Goal: Task Accomplishment & Management: Complete application form

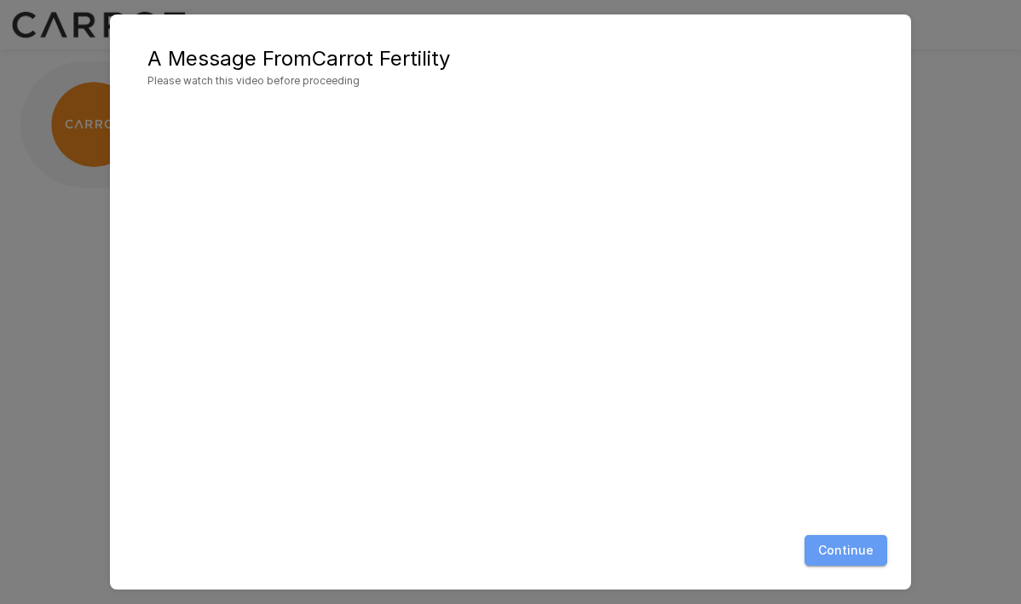
click at [849, 555] on button "Continue" at bounding box center [845, 551] width 83 height 32
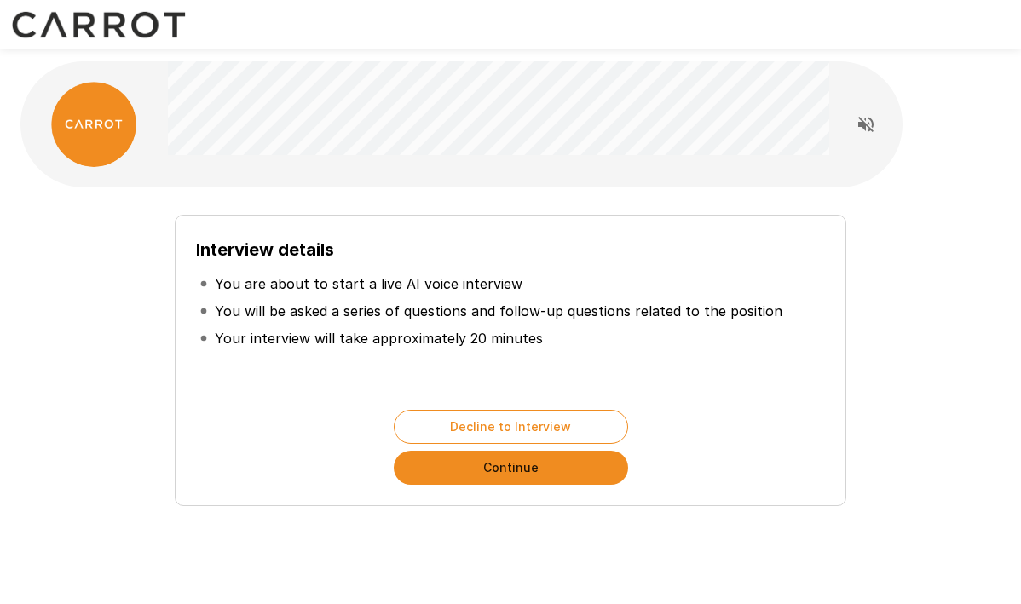
click at [446, 467] on button "Continue" at bounding box center [511, 468] width 234 height 34
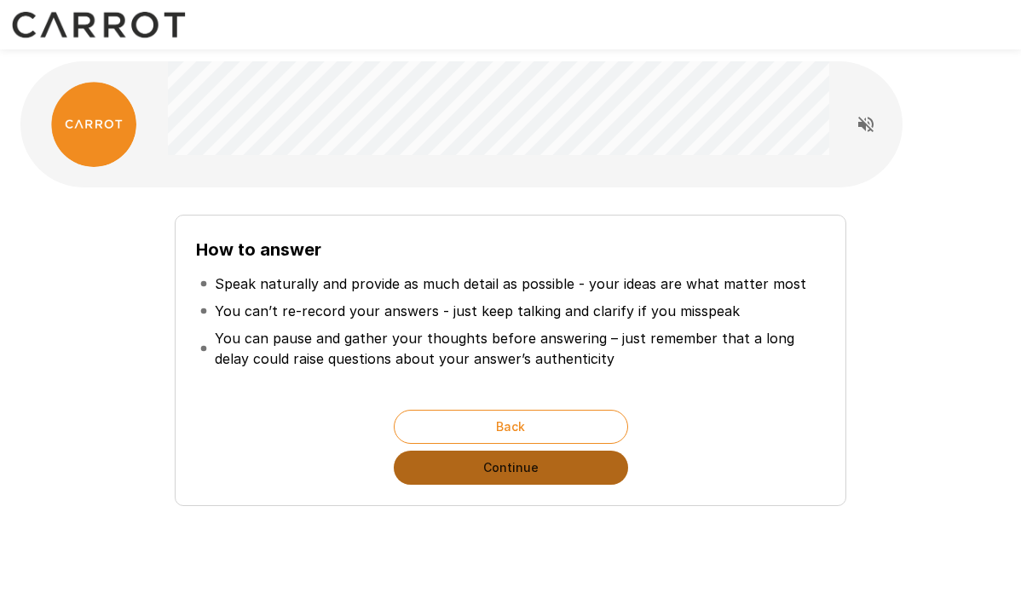
click at [466, 481] on button "Continue" at bounding box center [511, 468] width 234 height 34
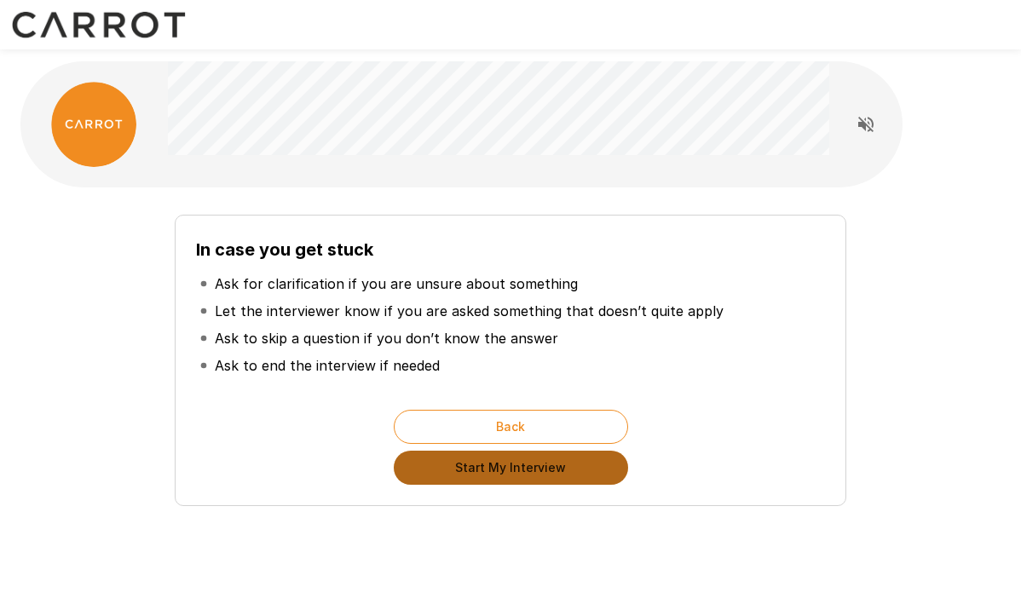
click at [466, 481] on button "Start My Interview" at bounding box center [511, 468] width 234 height 34
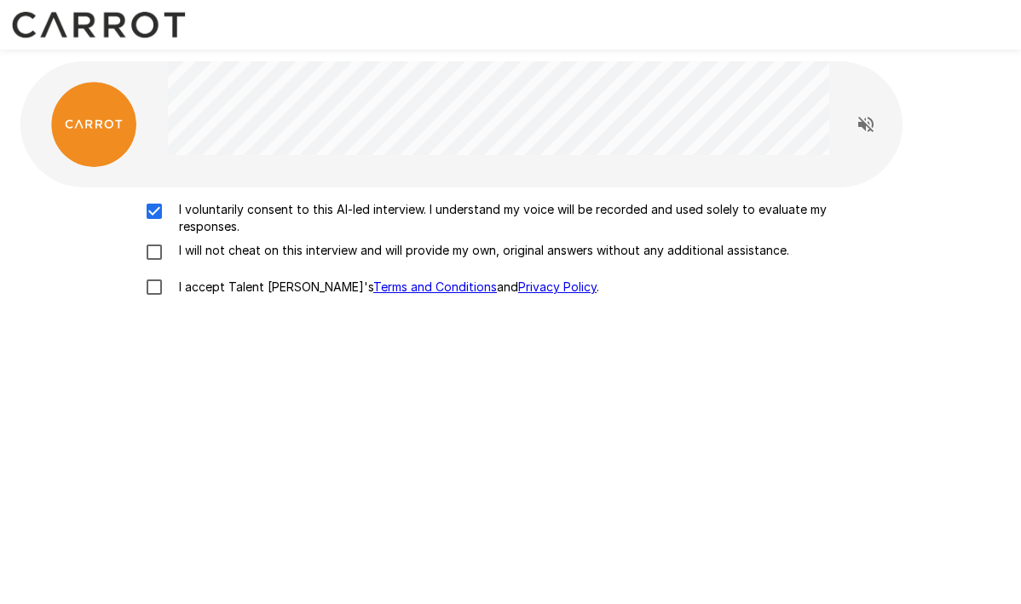
click at [146, 239] on div "I voluntarily consent to this AI-led interview. I understand my voice will be r…" at bounding box center [510, 253] width 966 height 104
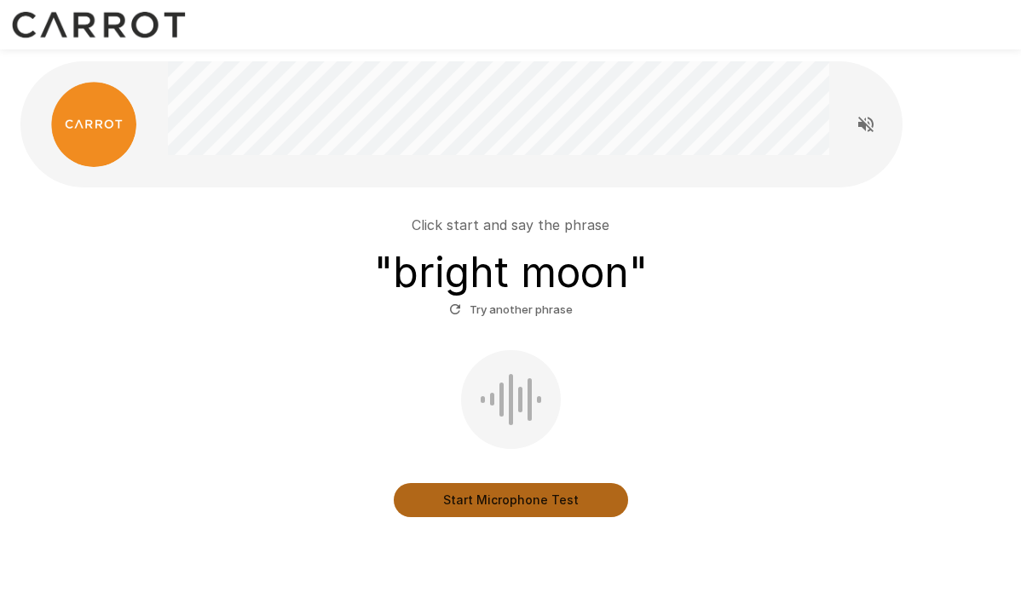
click at [475, 498] on button "Start Microphone Test" at bounding box center [511, 500] width 234 height 34
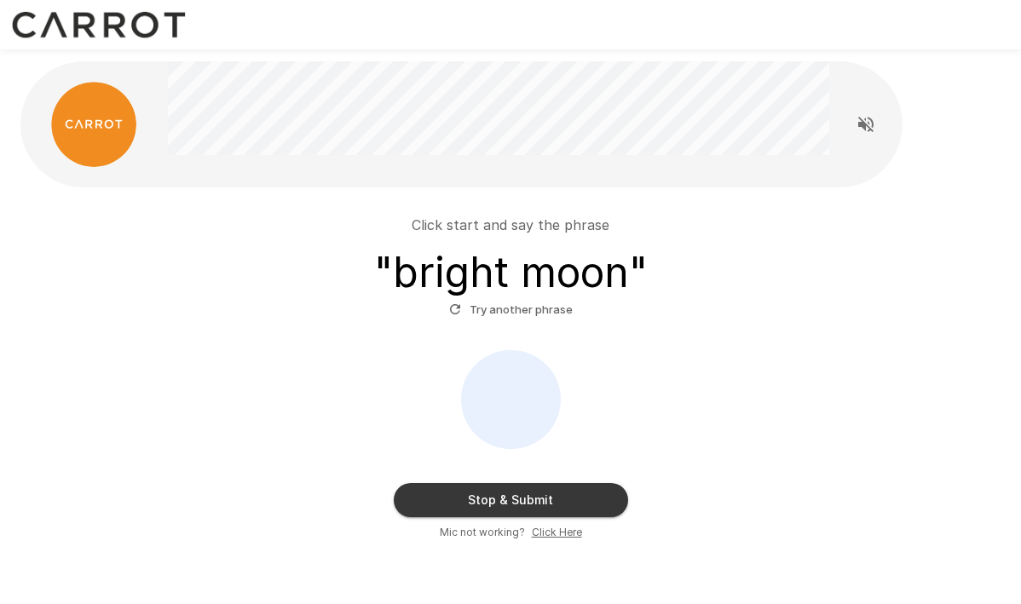
click at [475, 498] on button "Stop & Submit" at bounding box center [511, 500] width 234 height 34
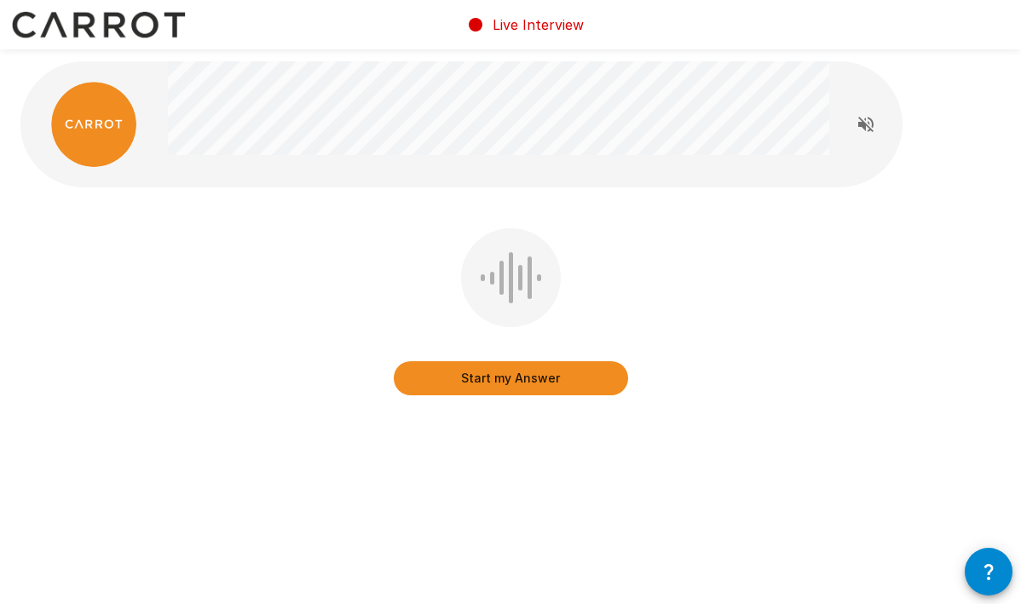
click at [484, 380] on button "Start my Answer" at bounding box center [511, 378] width 234 height 34
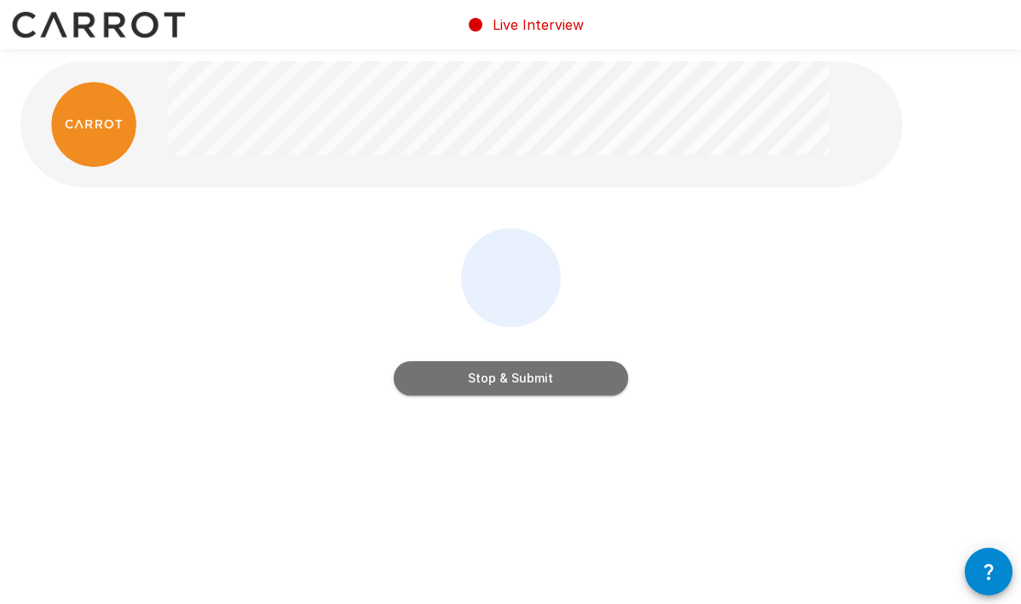
click at [484, 380] on button "Stop & Submit" at bounding box center [511, 378] width 234 height 34
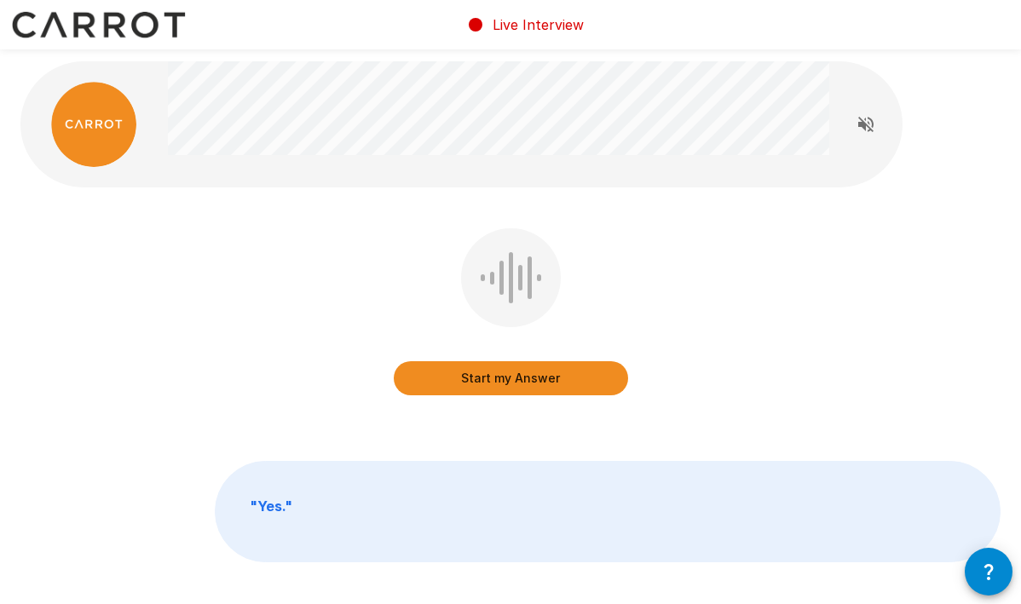
click at [484, 380] on button "Start my Answer" at bounding box center [511, 378] width 234 height 34
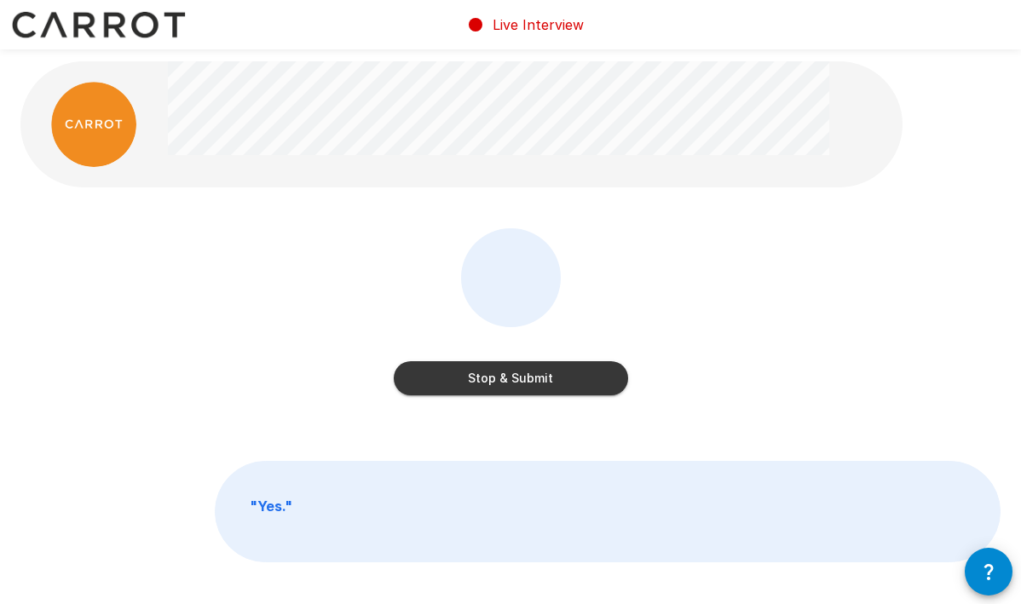
click at [473, 383] on button "Stop & Submit" at bounding box center [511, 378] width 234 height 34
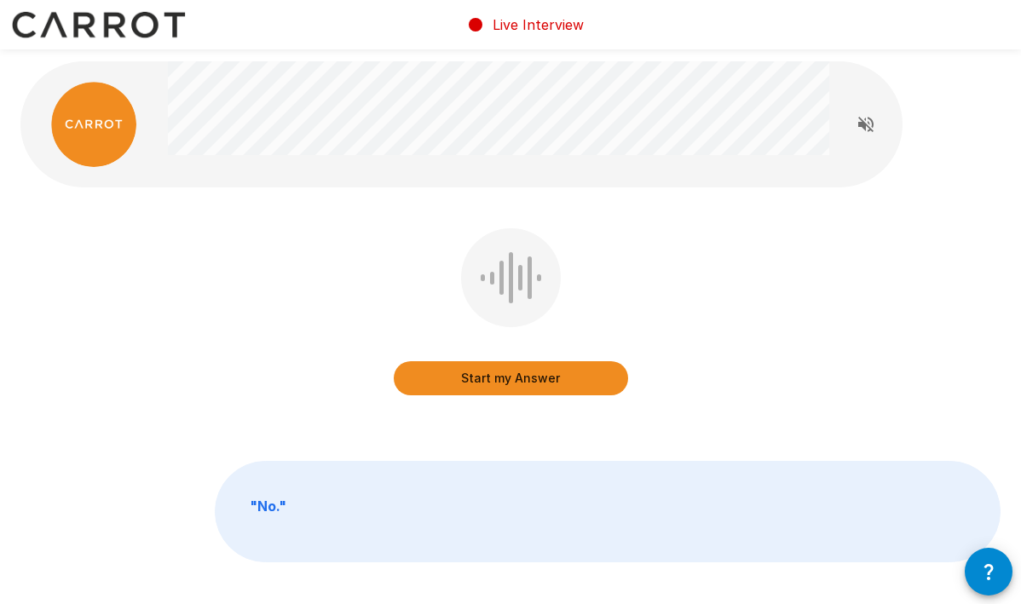
click at [456, 373] on button "Start my Answer" at bounding box center [511, 378] width 234 height 34
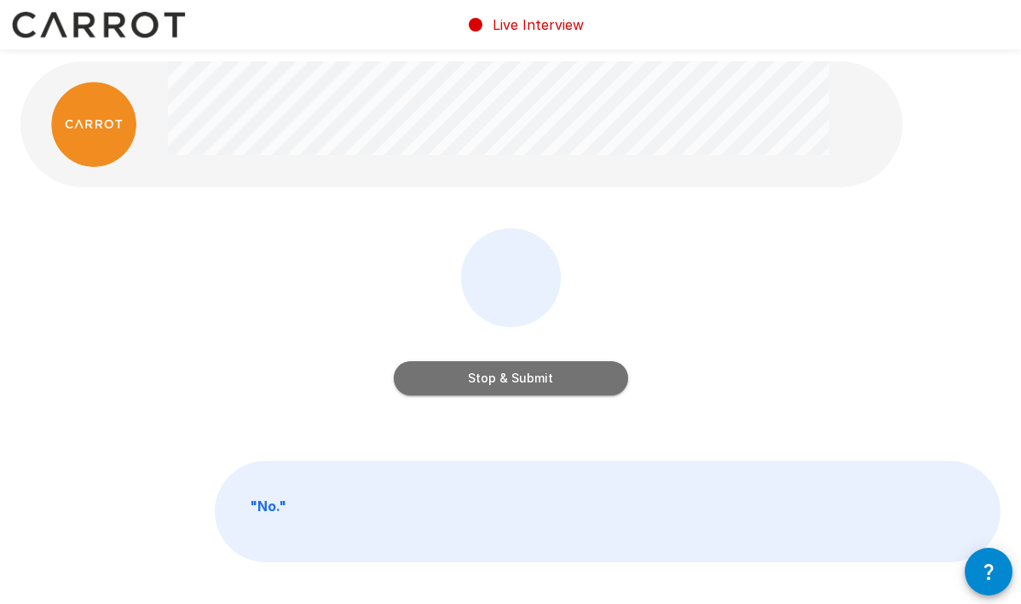
click at [456, 373] on button "Stop & Submit" at bounding box center [511, 378] width 234 height 34
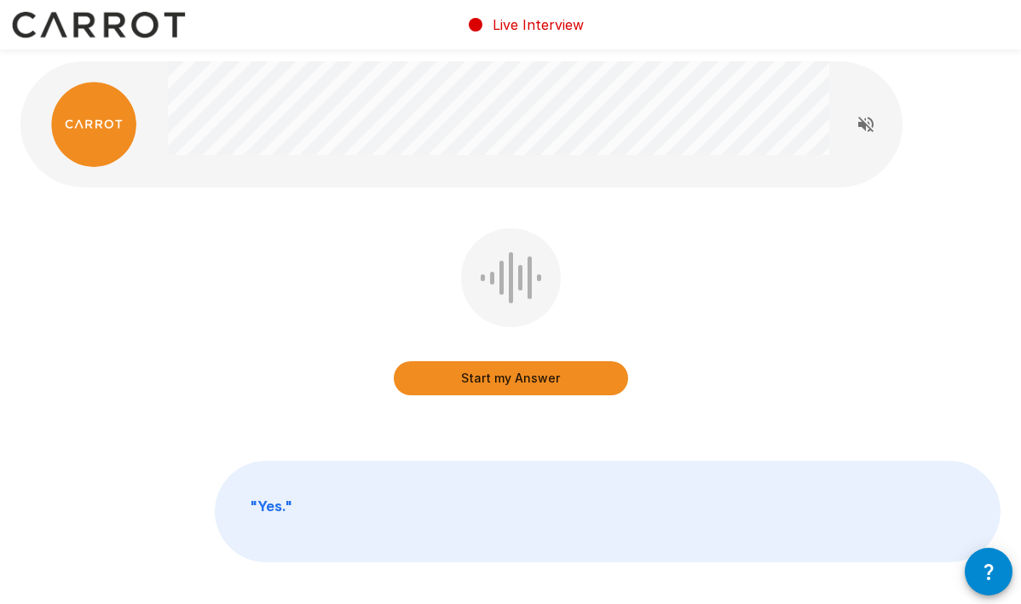
click at [441, 374] on button "Start my Answer" at bounding box center [511, 378] width 234 height 34
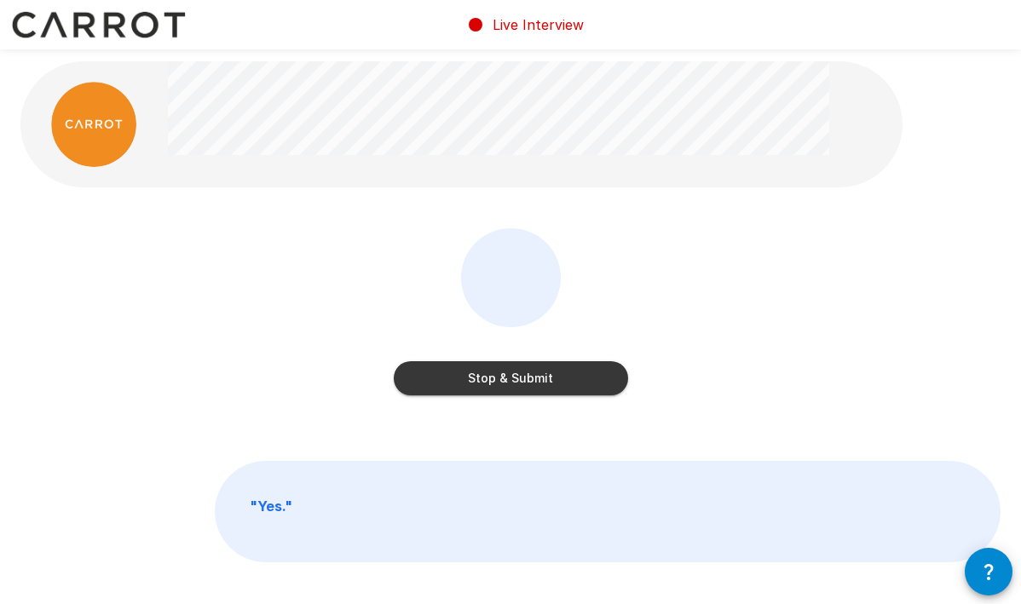
click at [441, 374] on button "Stop & Submit" at bounding box center [511, 378] width 234 height 34
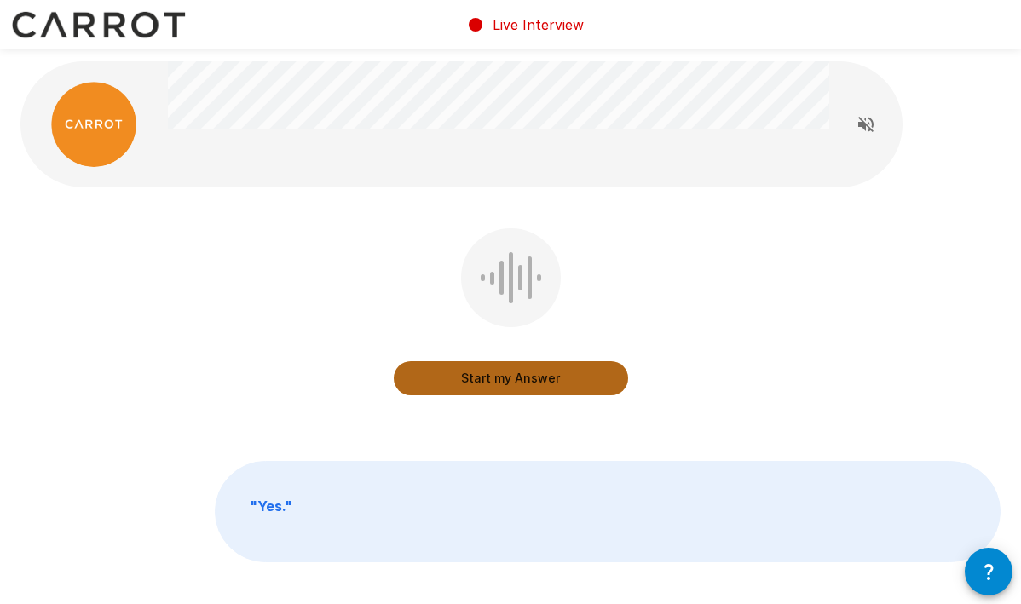
click at [441, 374] on button "Start my Answer" at bounding box center [511, 378] width 234 height 34
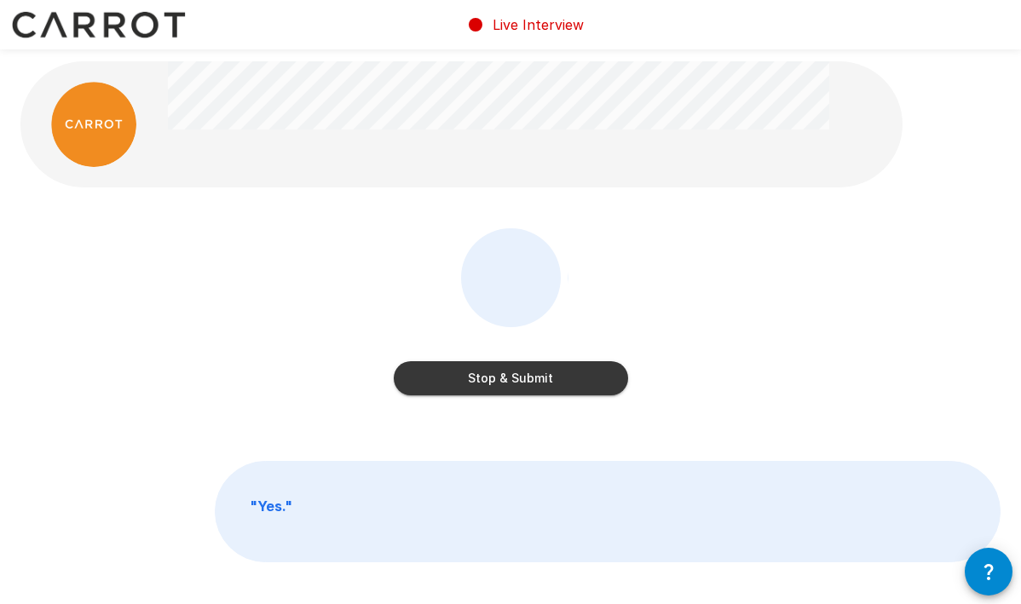
click at [441, 374] on button "Stop & Submit" at bounding box center [511, 378] width 234 height 34
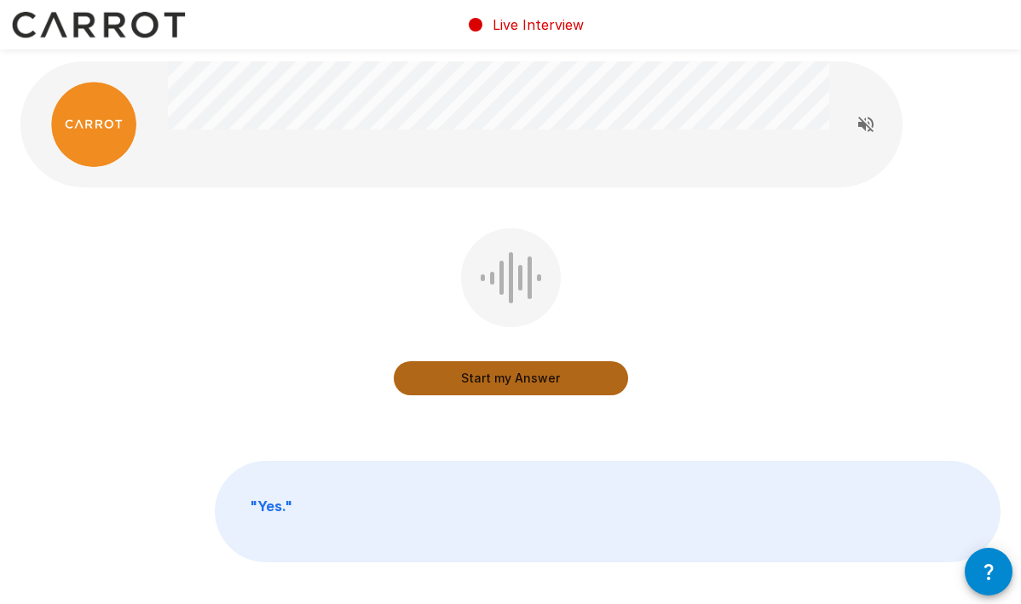
click at [446, 379] on button "Start my Answer" at bounding box center [511, 378] width 234 height 34
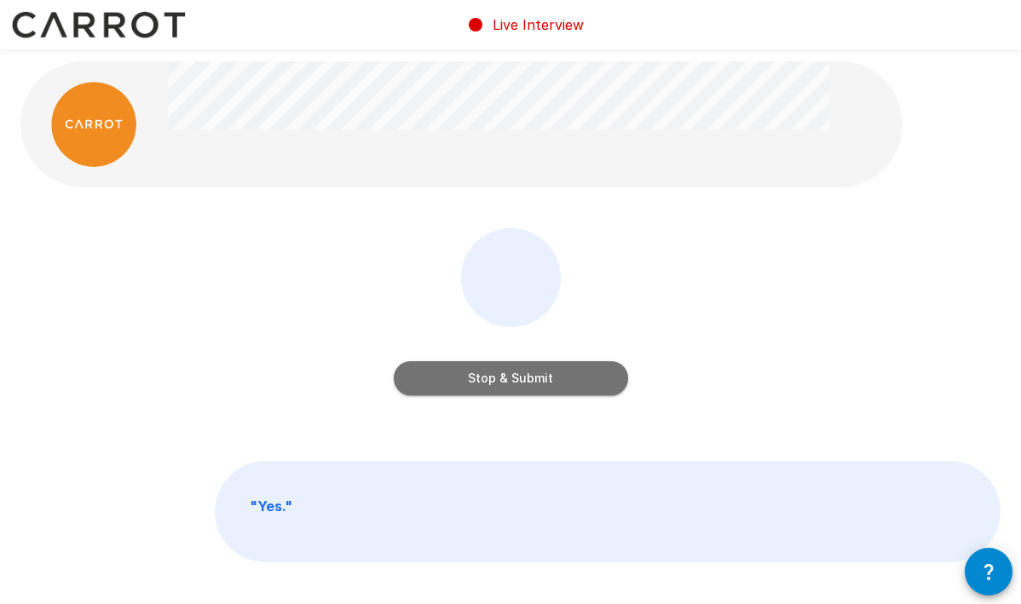
click at [446, 379] on button "Stop & Submit" at bounding box center [511, 378] width 234 height 34
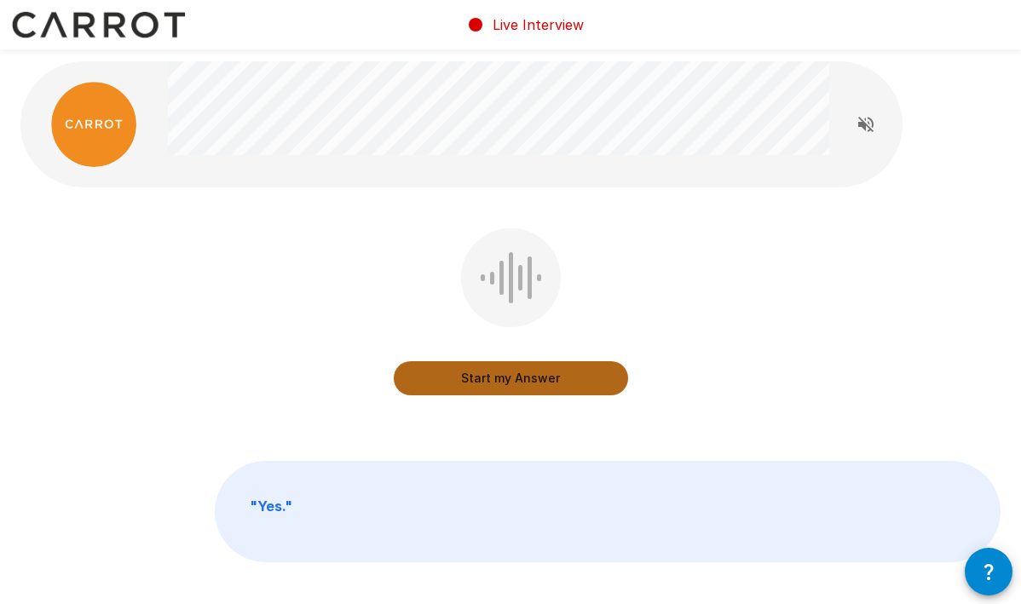
click at [439, 383] on button "Start my Answer" at bounding box center [511, 378] width 234 height 34
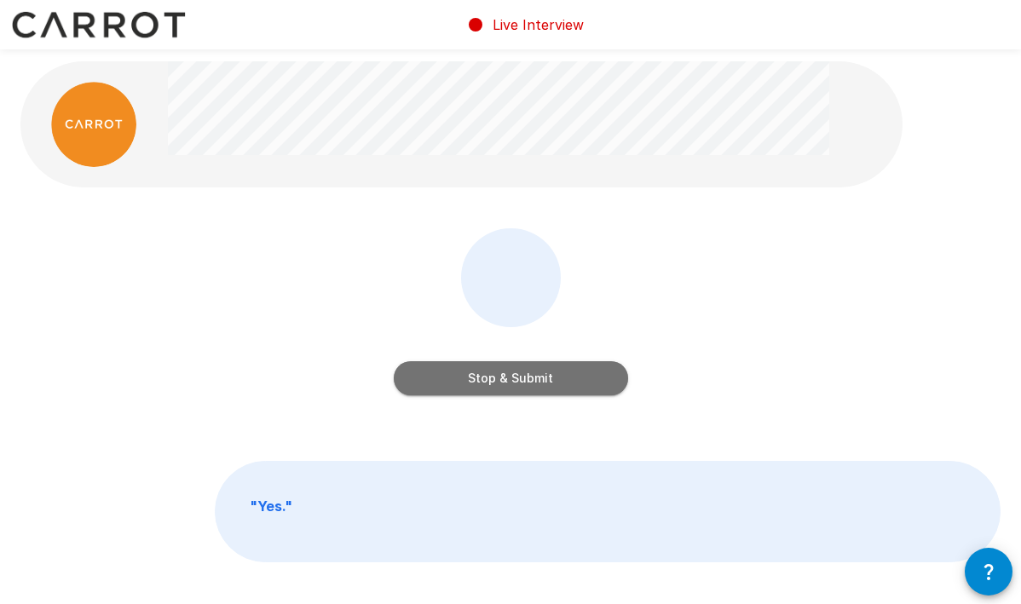
click at [439, 383] on button "Stop & Submit" at bounding box center [511, 378] width 234 height 34
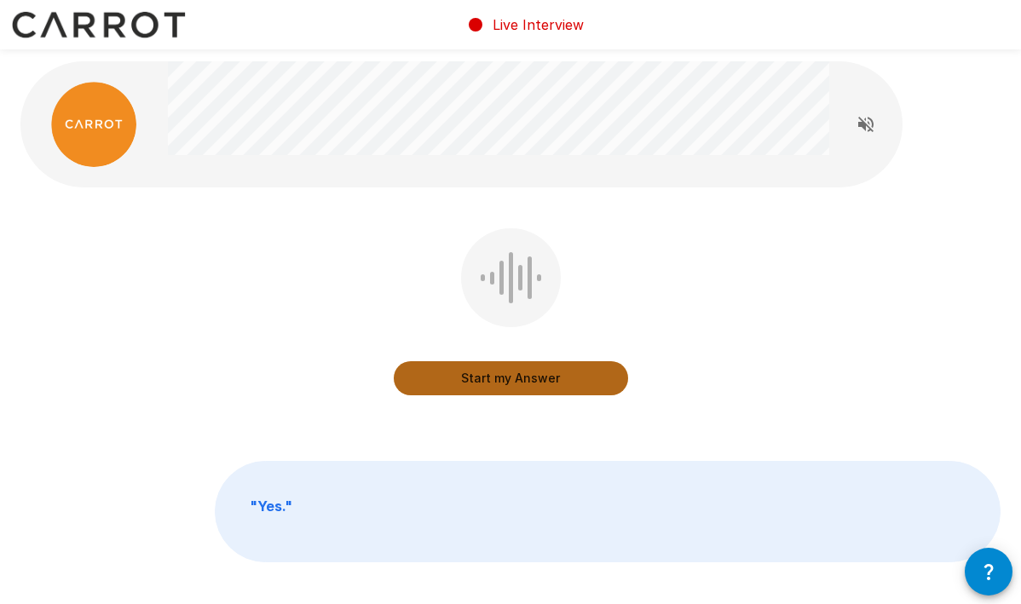
click at [439, 383] on button "Start my Answer" at bounding box center [511, 378] width 234 height 34
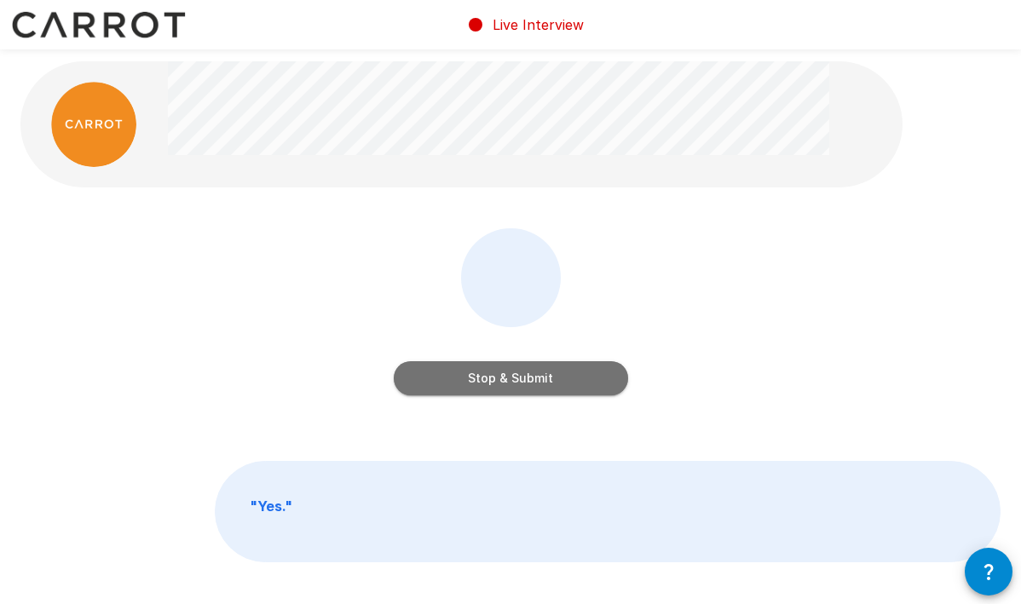
click at [439, 383] on button "Stop & Submit" at bounding box center [511, 378] width 234 height 34
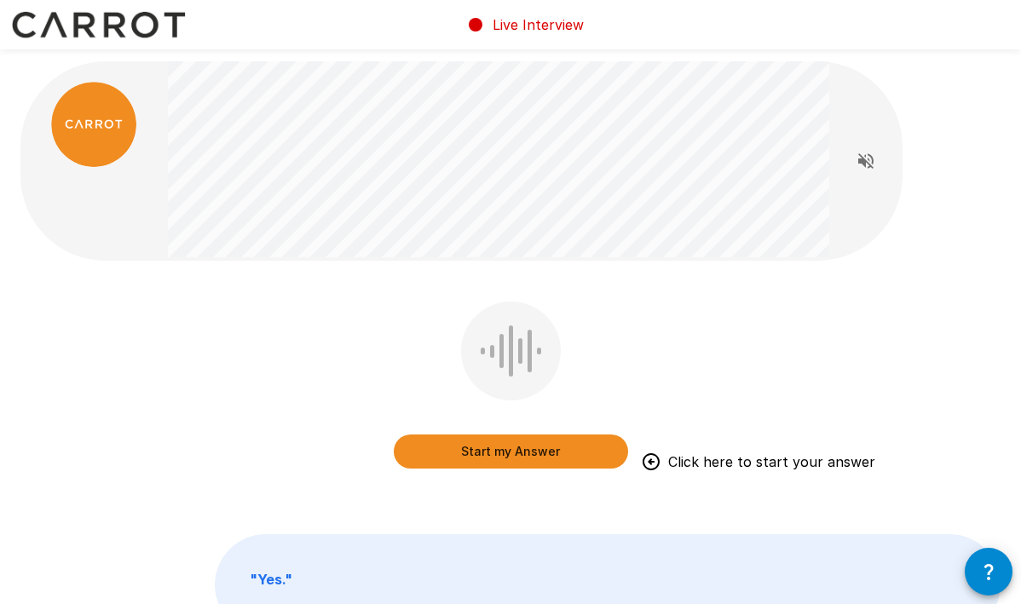
click at [459, 451] on button "Start my Answer" at bounding box center [511, 451] width 234 height 34
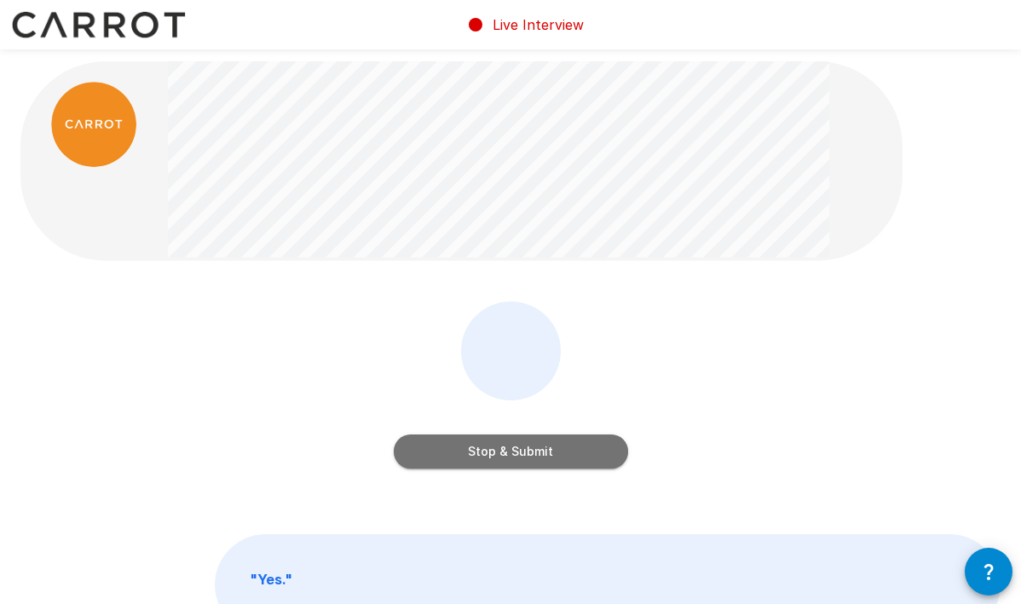
click at [455, 446] on button "Stop & Submit" at bounding box center [511, 451] width 234 height 34
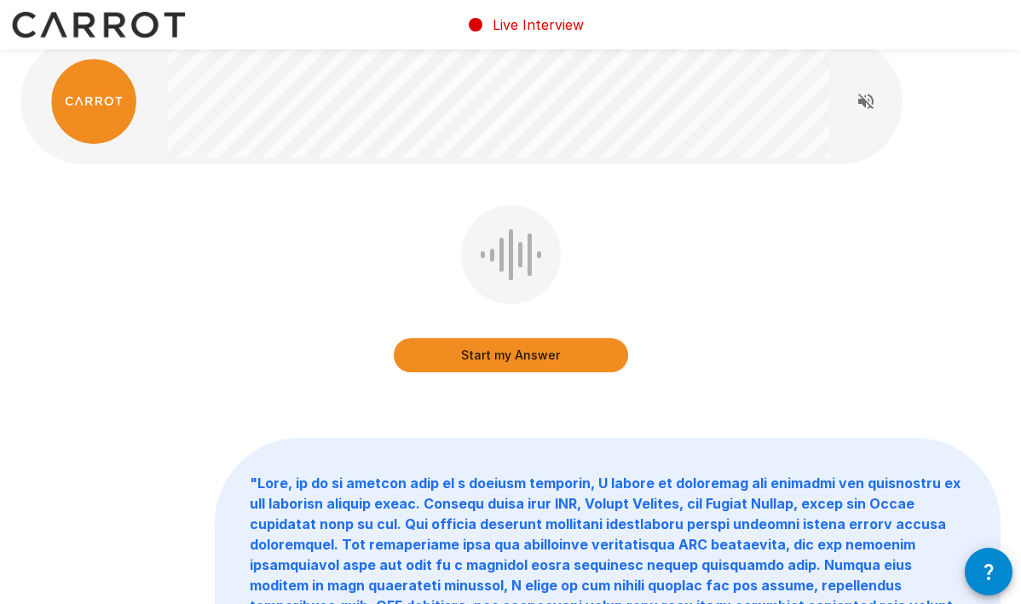
scroll to position [21, 0]
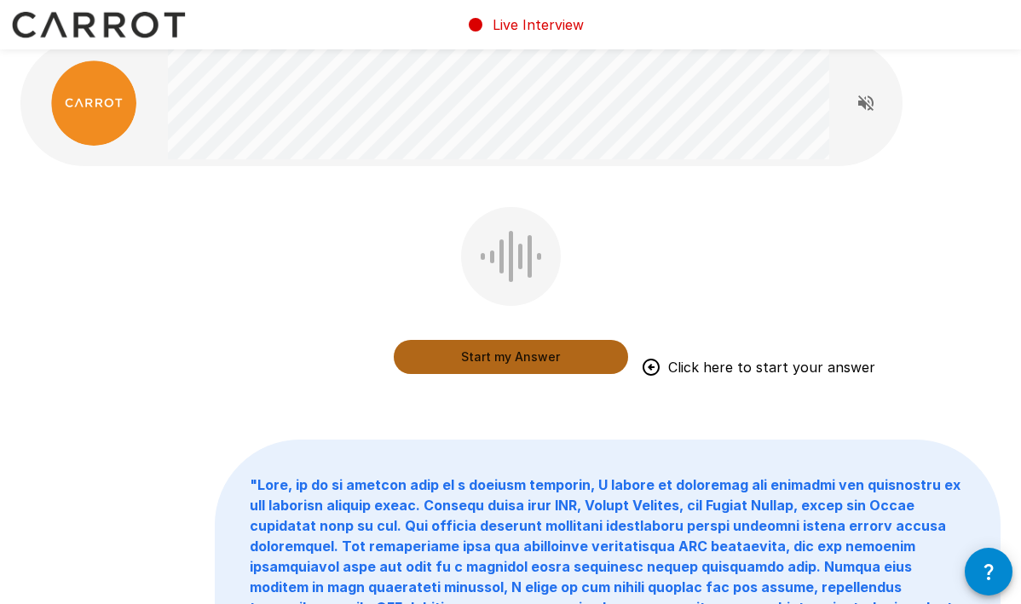
click at [437, 355] on button "Start my Answer" at bounding box center [511, 357] width 234 height 34
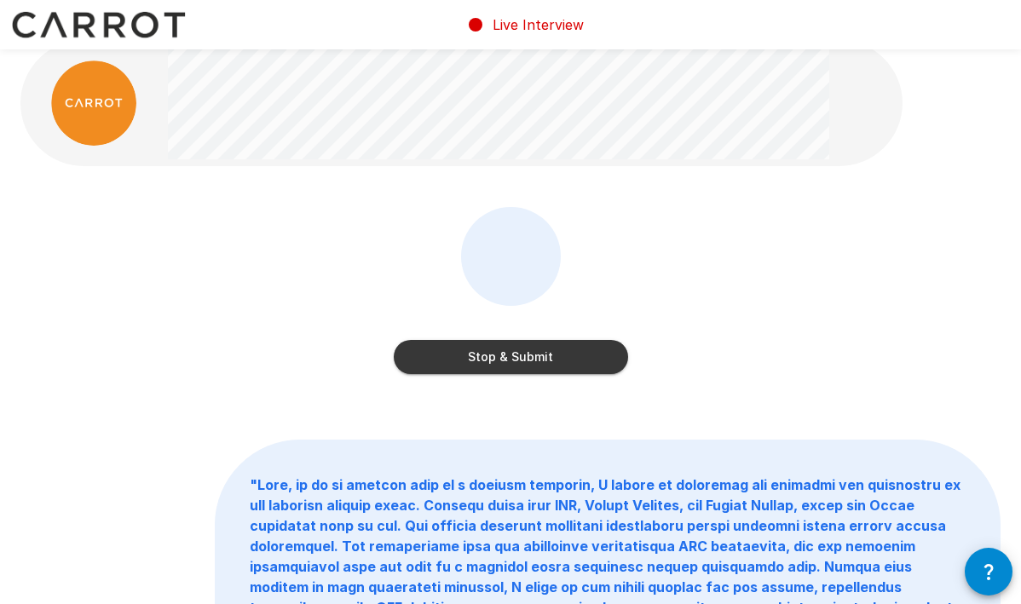
click at [437, 355] on button "Stop & Submit" at bounding box center [511, 357] width 234 height 34
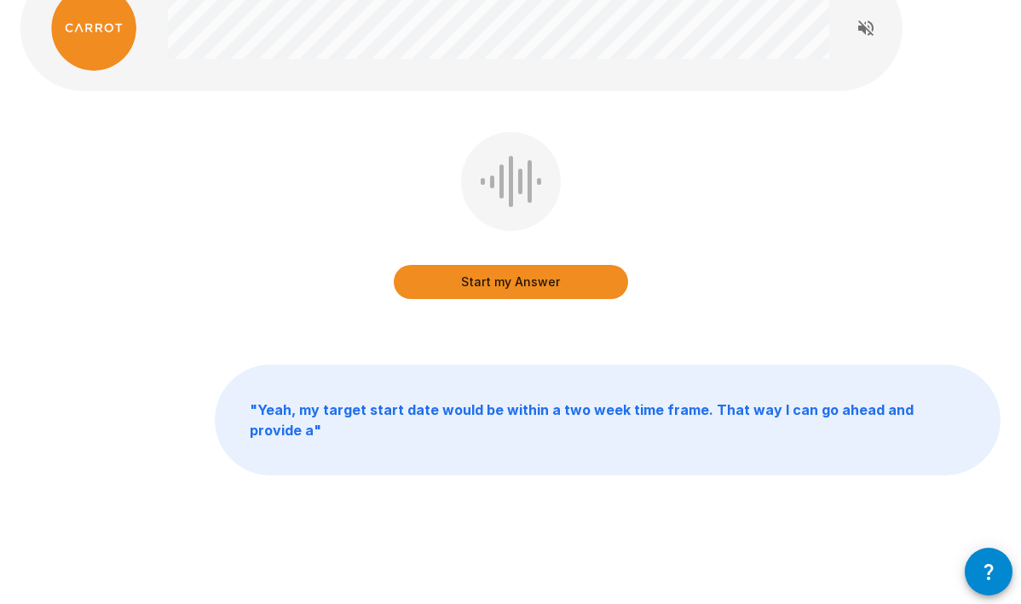
scroll to position [95, 0]
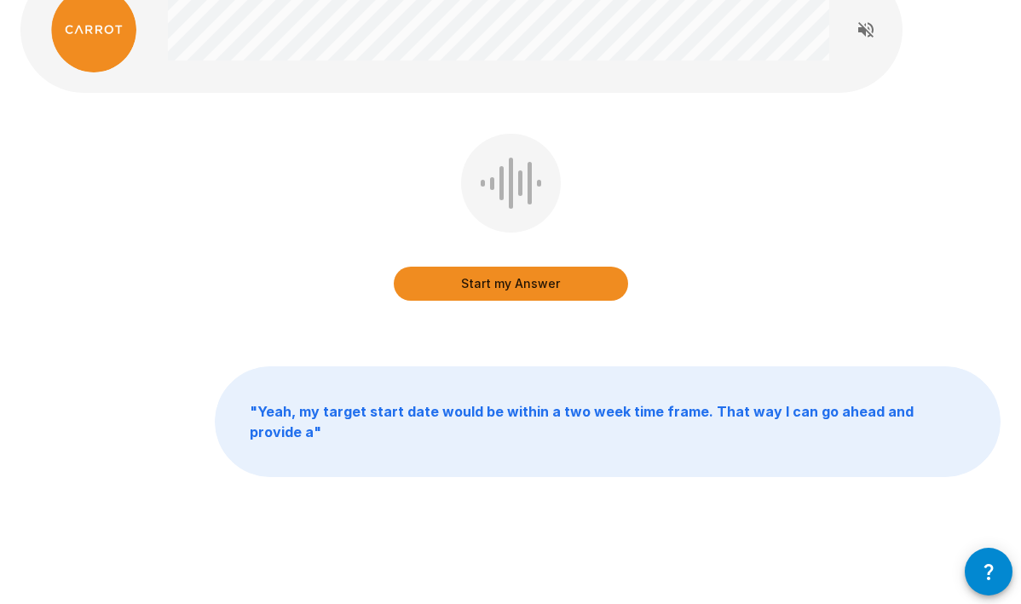
click at [510, 470] on div "Start my Answer " Yeah, my target start date would be within a two week time fr…" at bounding box center [510, 259] width 1021 height 708
click at [504, 425] on p "" Yeah, my target start date would be within a two week time frame. That way I …" at bounding box center [608, 421] width 784 height 109
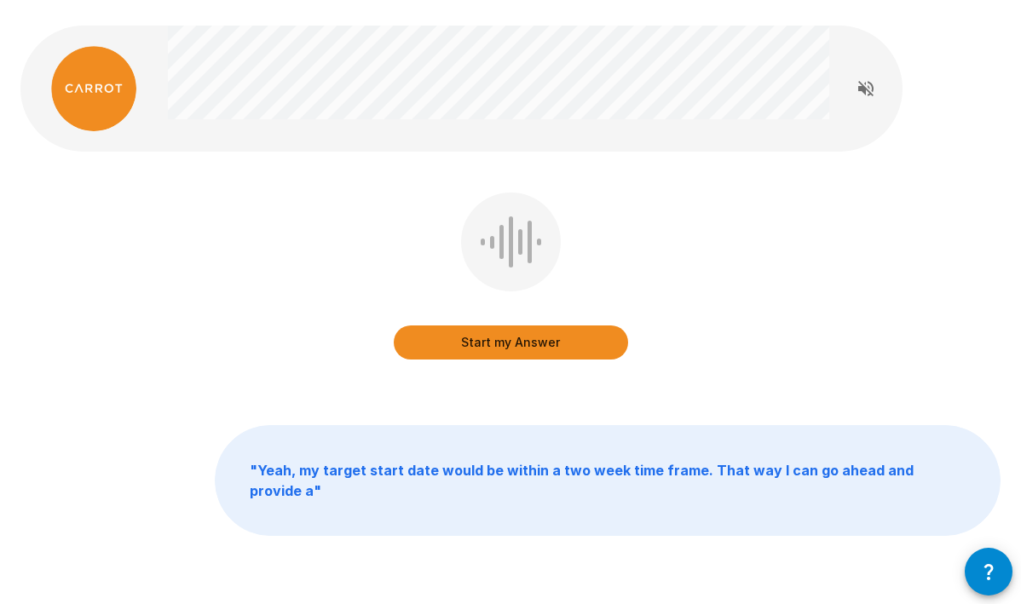
scroll to position [11, 0]
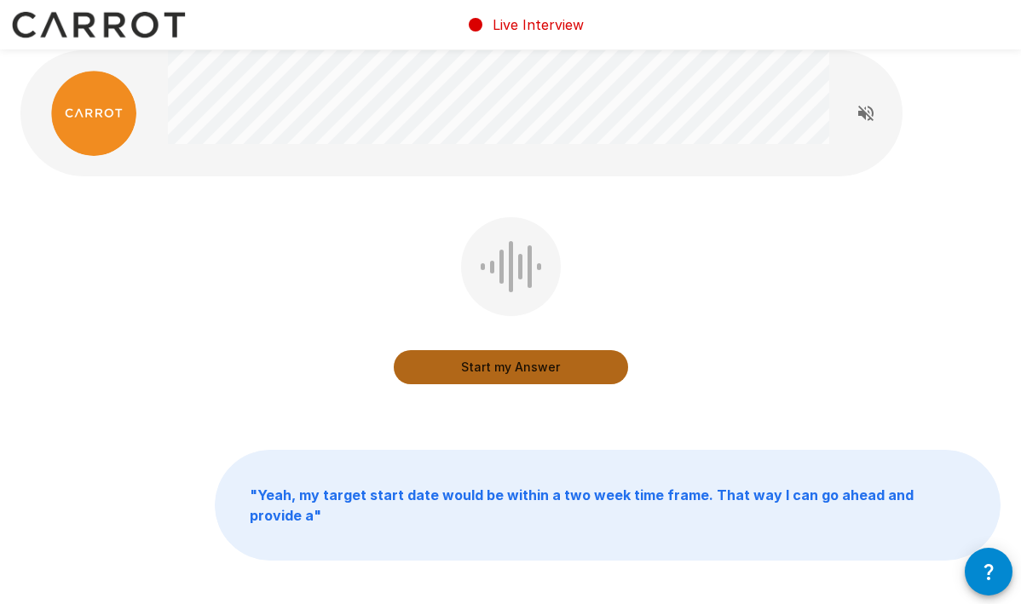
click at [469, 354] on button "Start my Answer" at bounding box center [511, 367] width 234 height 34
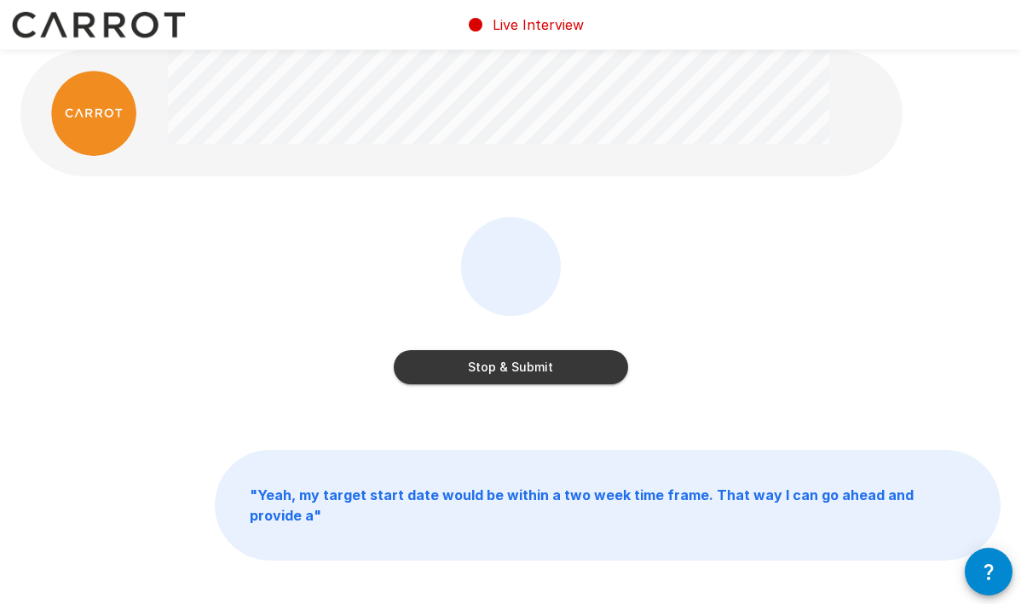
click at [472, 371] on button "Stop & Submit" at bounding box center [511, 367] width 234 height 34
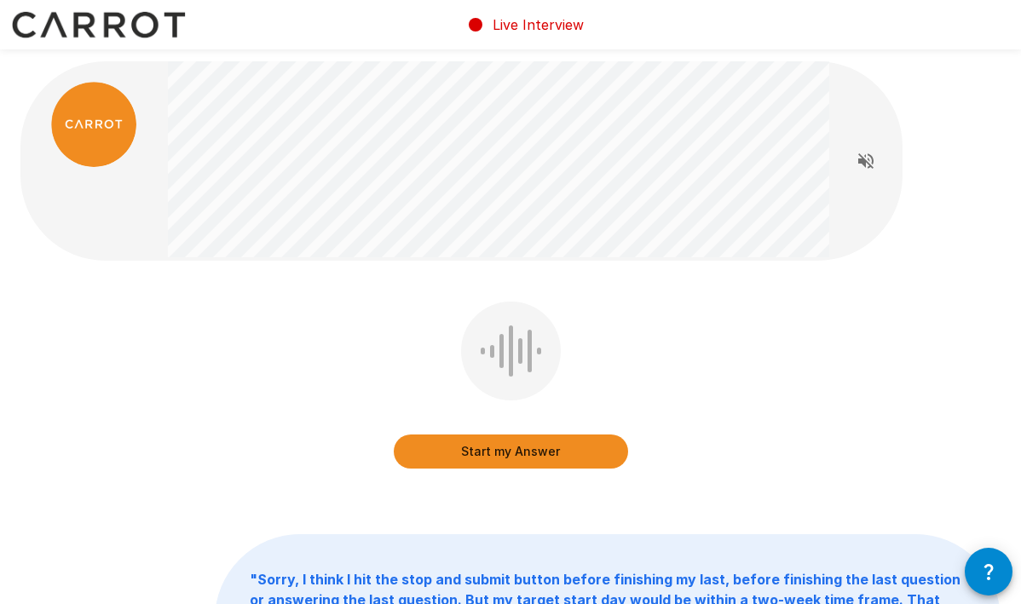
scroll to position [0, 0]
click at [475, 443] on button "Start my Answer" at bounding box center [511, 451] width 234 height 34
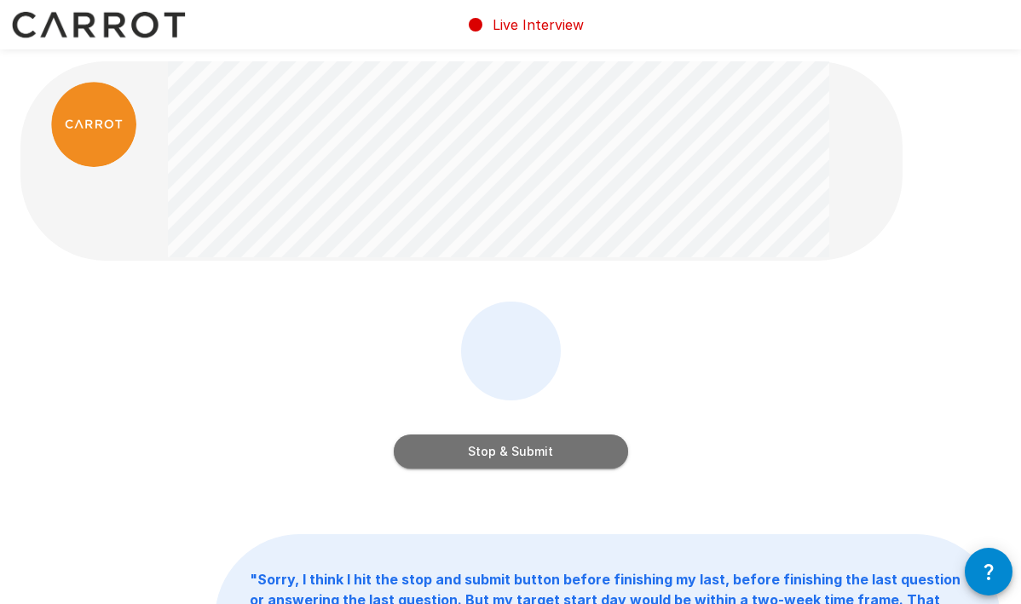
click at [475, 443] on button "Stop & Submit" at bounding box center [511, 451] width 234 height 34
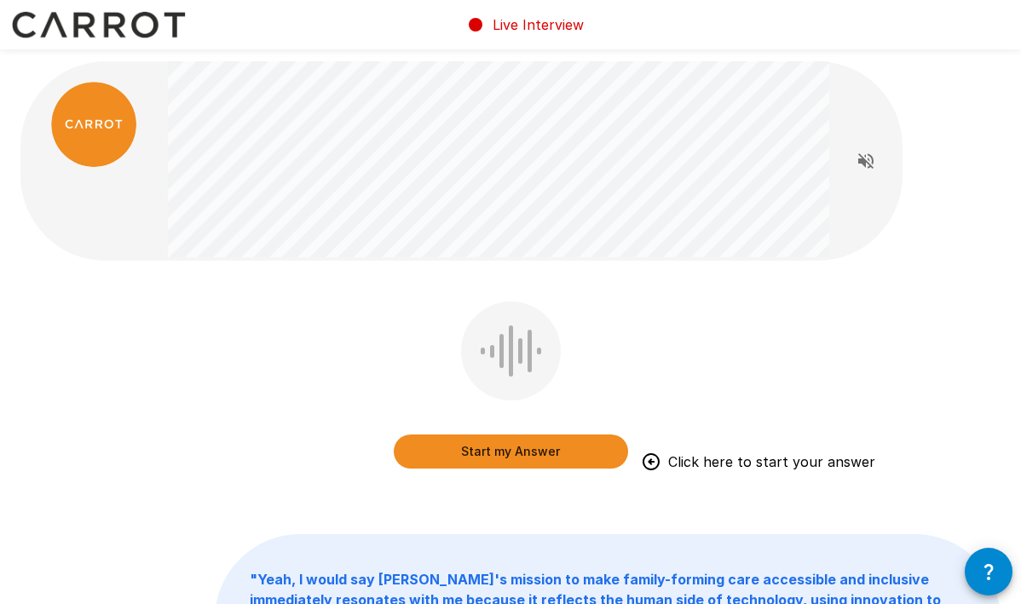
click at [475, 443] on button "Start my Answer" at bounding box center [511, 451] width 234 height 34
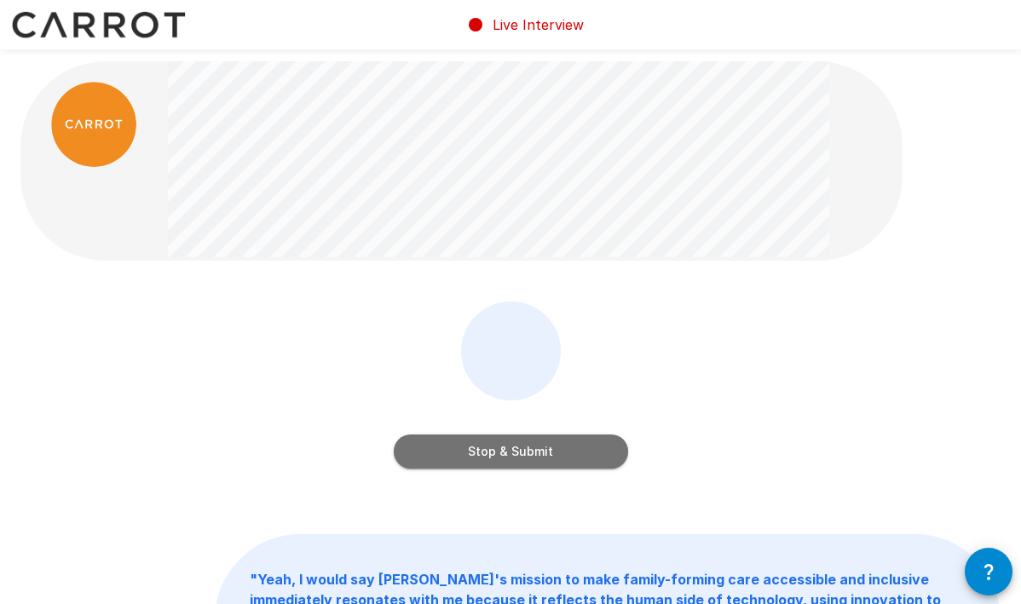
click at [476, 442] on button "Stop & Submit" at bounding box center [511, 451] width 234 height 34
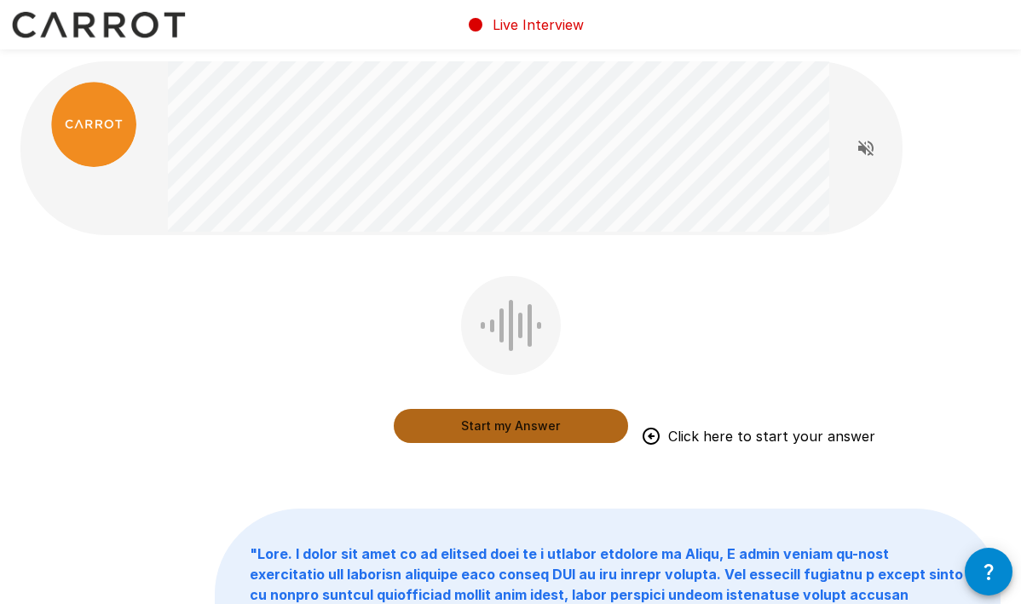
click at [419, 422] on button "Start my Answer" at bounding box center [511, 426] width 234 height 34
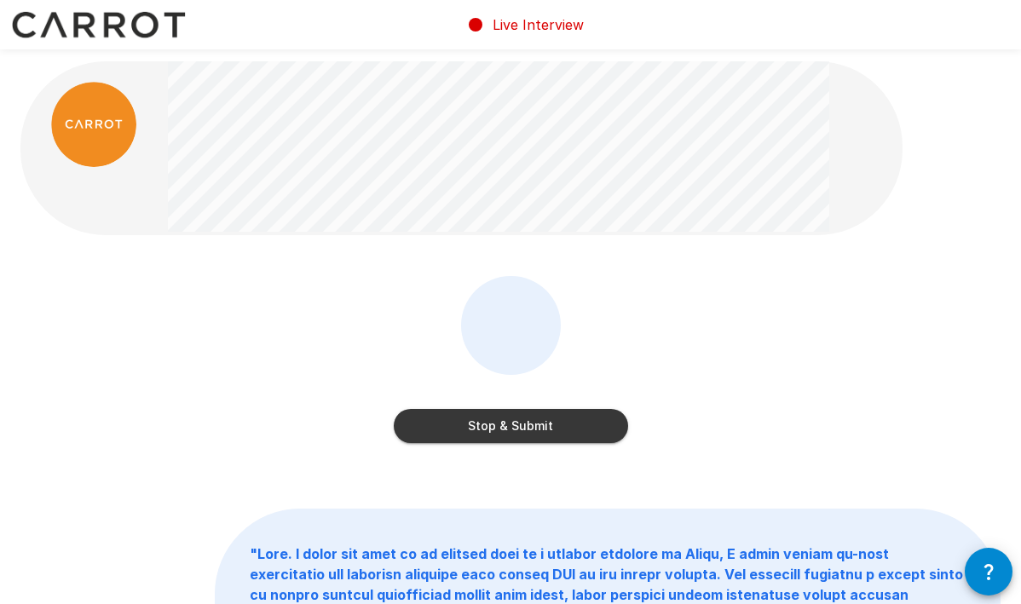
click at [440, 425] on button "Stop & Submit" at bounding box center [511, 426] width 234 height 34
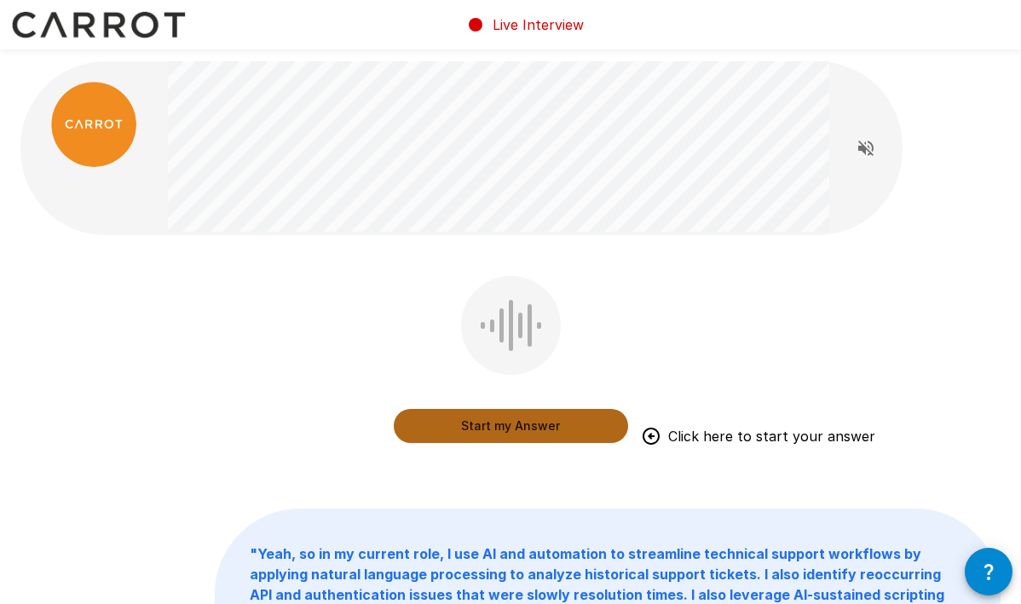
click at [469, 419] on button "Start my Answer" at bounding box center [511, 426] width 234 height 34
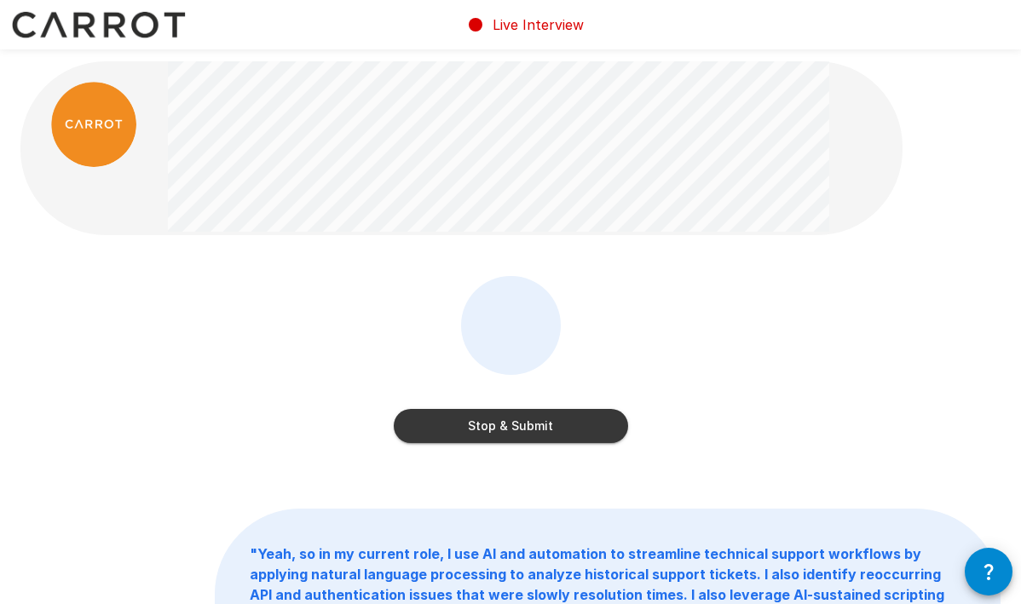
click at [465, 420] on button "Stop & Submit" at bounding box center [511, 426] width 234 height 34
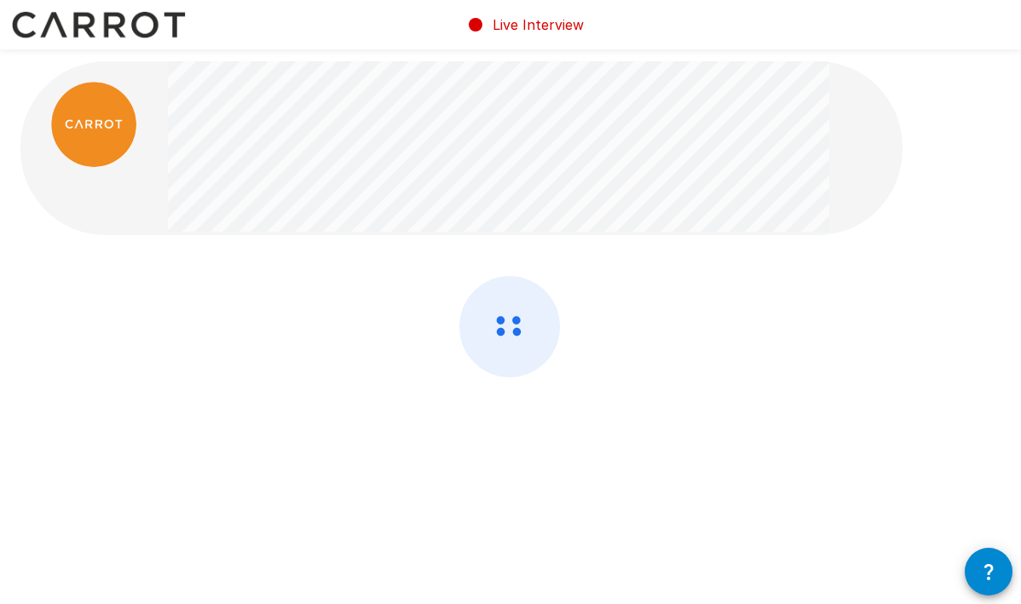
click at [465, 420] on div at bounding box center [510, 372] width 980 height 192
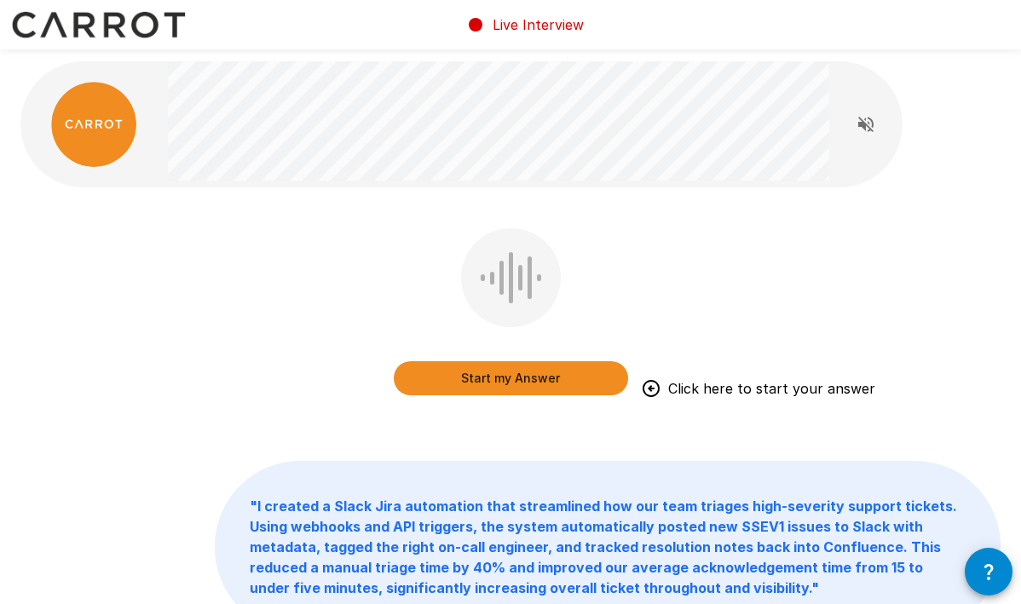
click at [467, 391] on button "Start my Answer" at bounding box center [511, 378] width 234 height 34
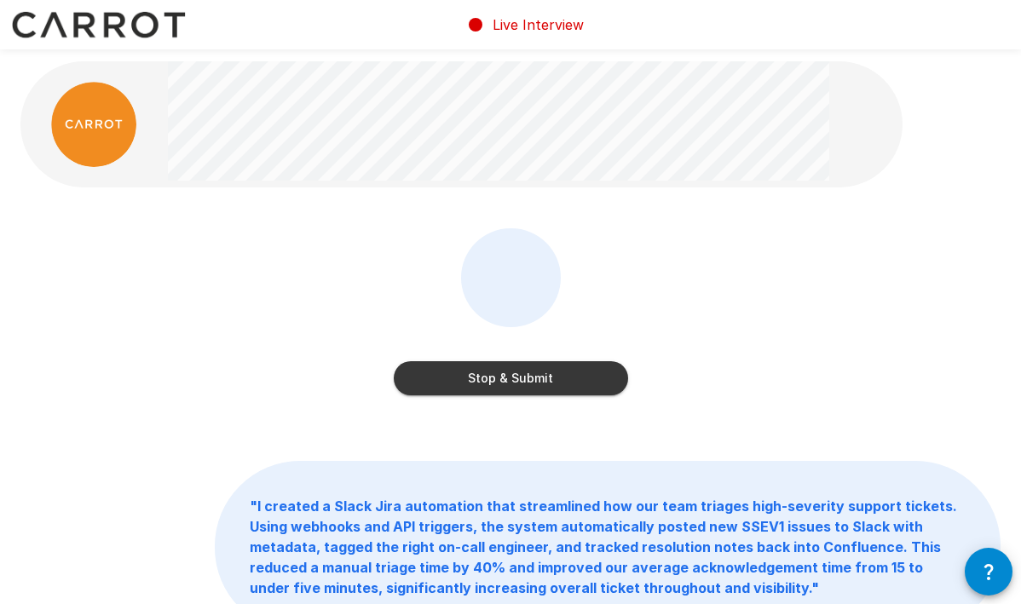
click at [467, 391] on button "Stop & Submit" at bounding box center [511, 378] width 234 height 34
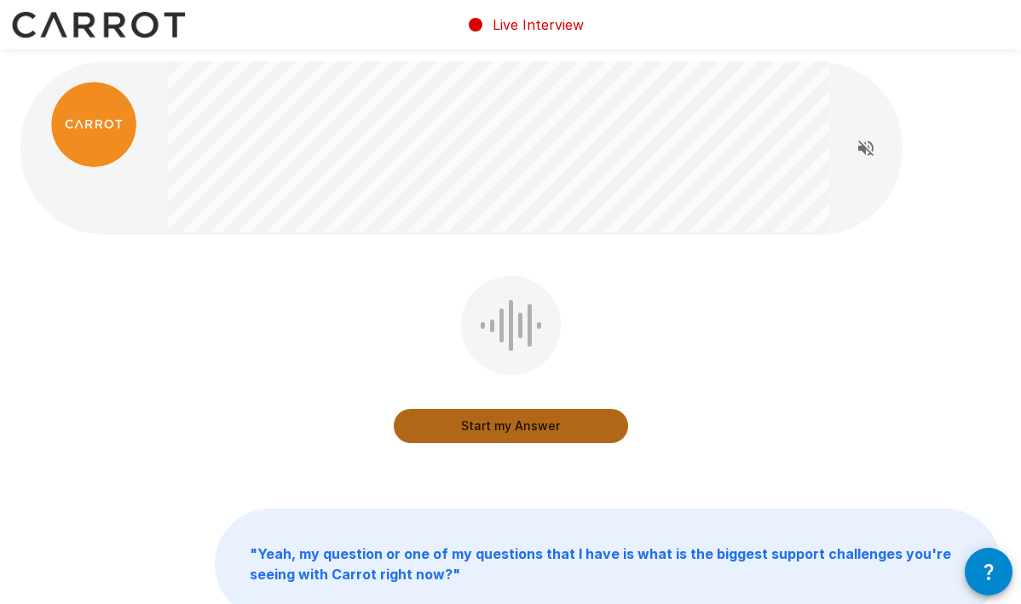
click at [476, 421] on button "Start my Answer" at bounding box center [511, 426] width 234 height 34
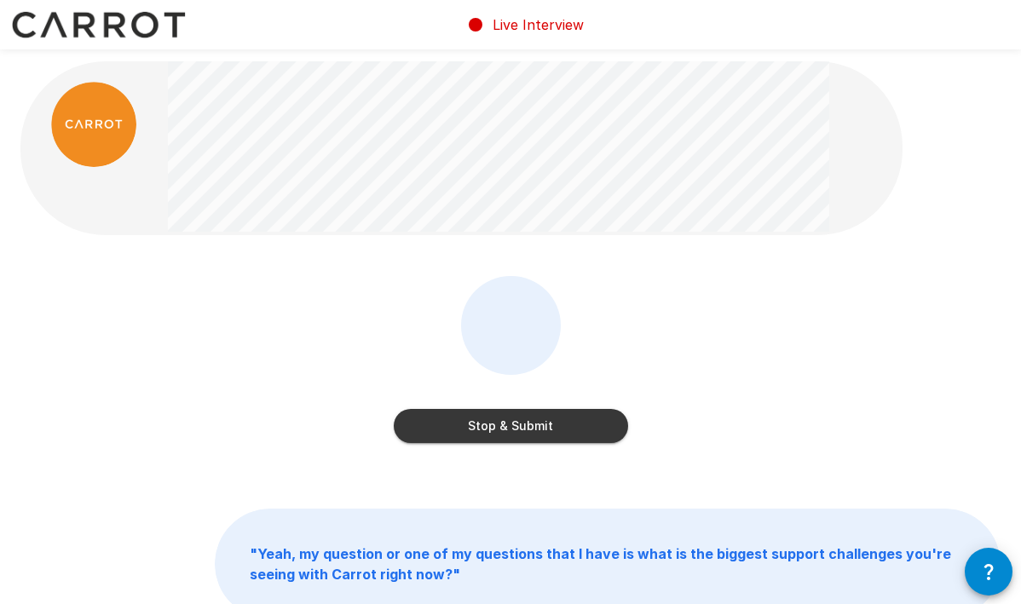
click at [476, 421] on button "Stop & Submit" at bounding box center [511, 426] width 234 height 34
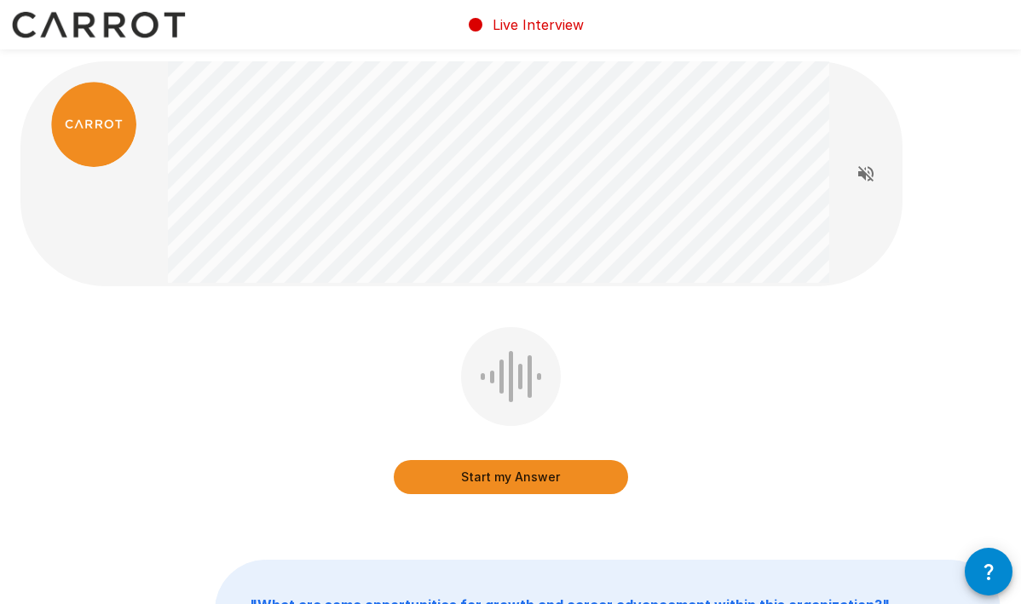
click at [475, 452] on div "Start my Answer" at bounding box center [511, 460] width 234 height 68
click at [473, 469] on button "Start my Answer" at bounding box center [511, 477] width 234 height 34
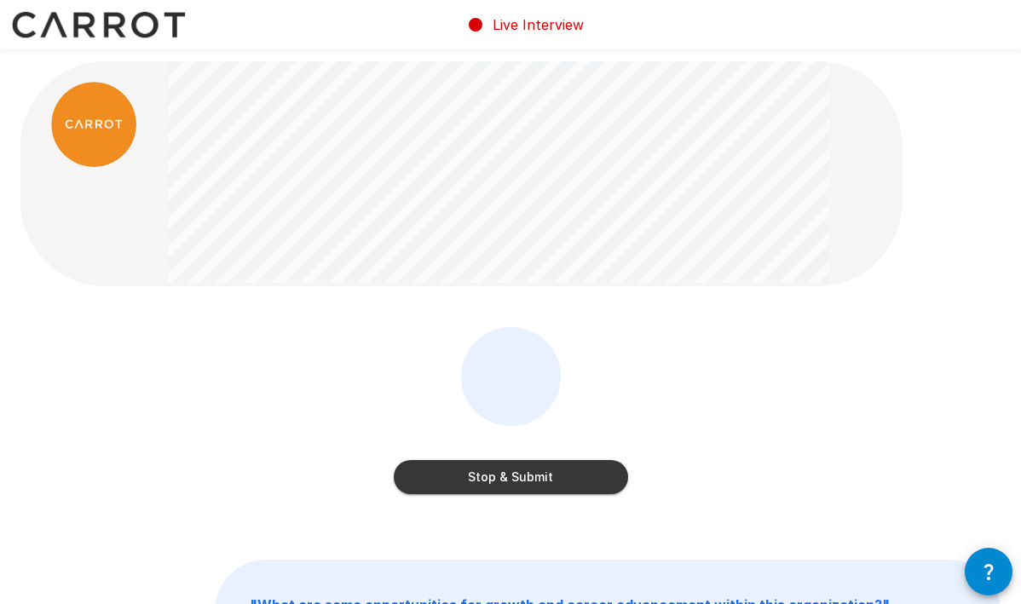
click at [473, 469] on button "Stop & Submit" at bounding box center [511, 477] width 234 height 34
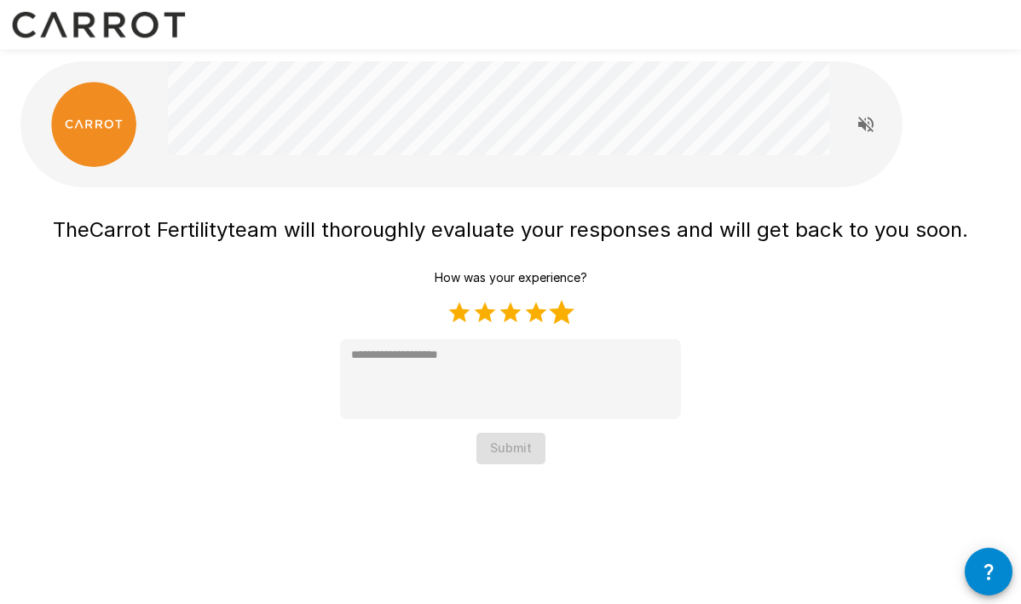
click at [567, 313] on label "5 Stars" at bounding box center [562, 313] width 26 height 26
type textarea "*"
click at [503, 456] on button "Submit" at bounding box center [510, 449] width 69 height 32
